Goal: Task Accomplishment & Management: Manage account settings

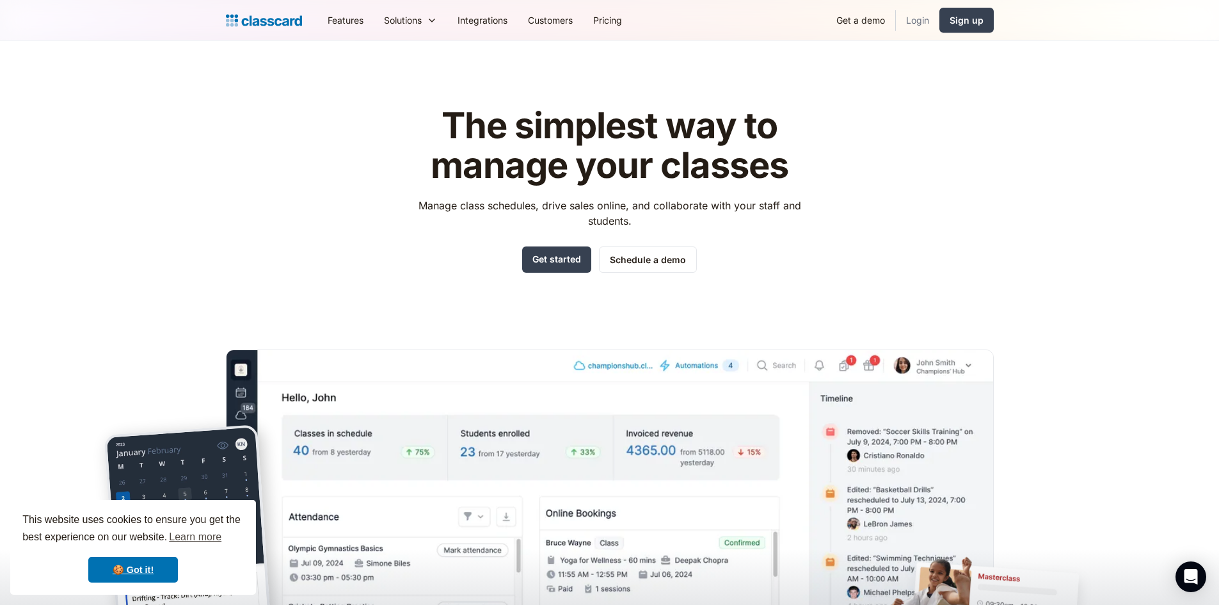
click at [923, 20] on link "Login" at bounding box center [918, 20] width 44 height 29
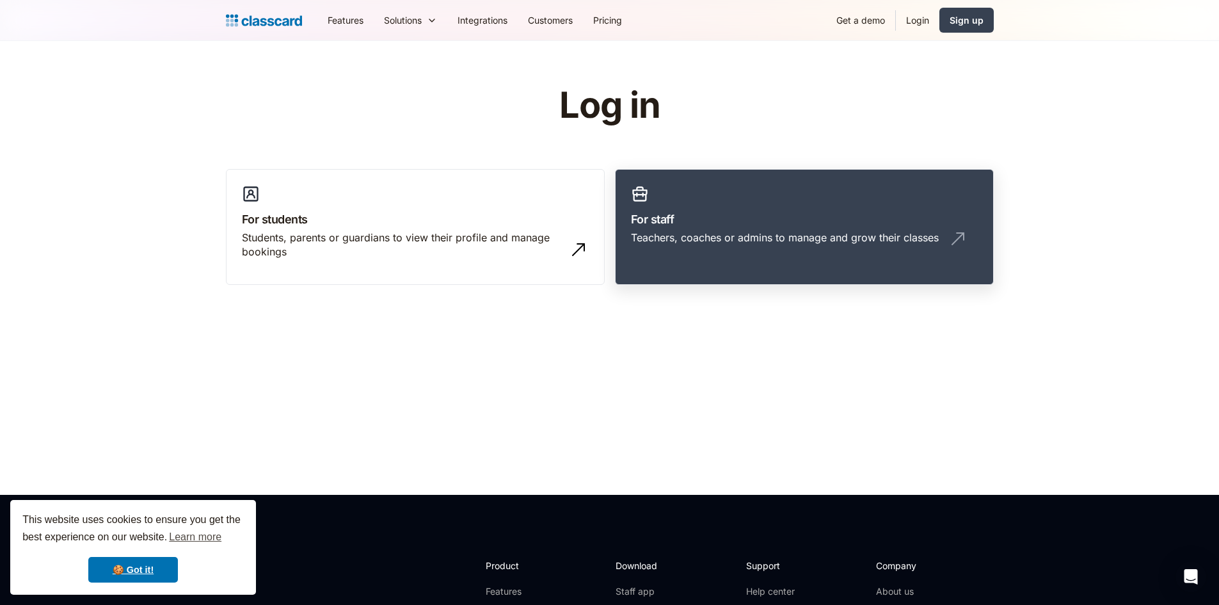
click at [747, 198] on link "For staff Teachers, coaches or admins to manage and grow their classes" at bounding box center [804, 227] width 379 height 116
